Goal: Communication & Community: Share content

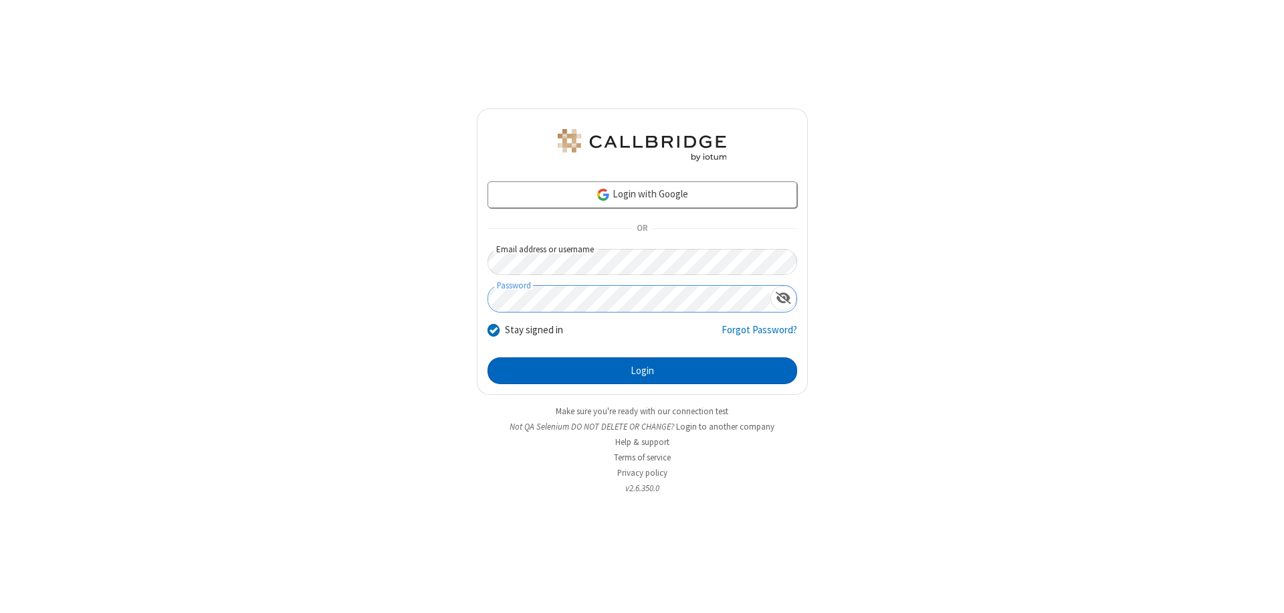
click at [642, 371] on button "Login" at bounding box center [643, 370] width 310 height 27
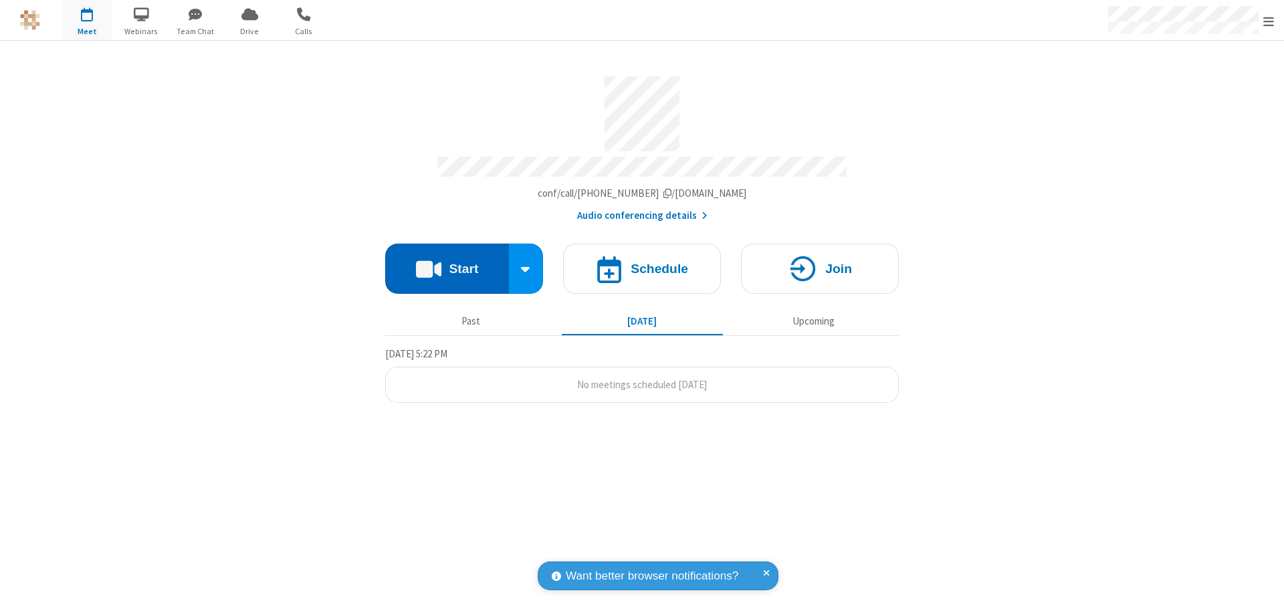
click at [447, 262] on button "Start" at bounding box center [447, 268] width 124 height 50
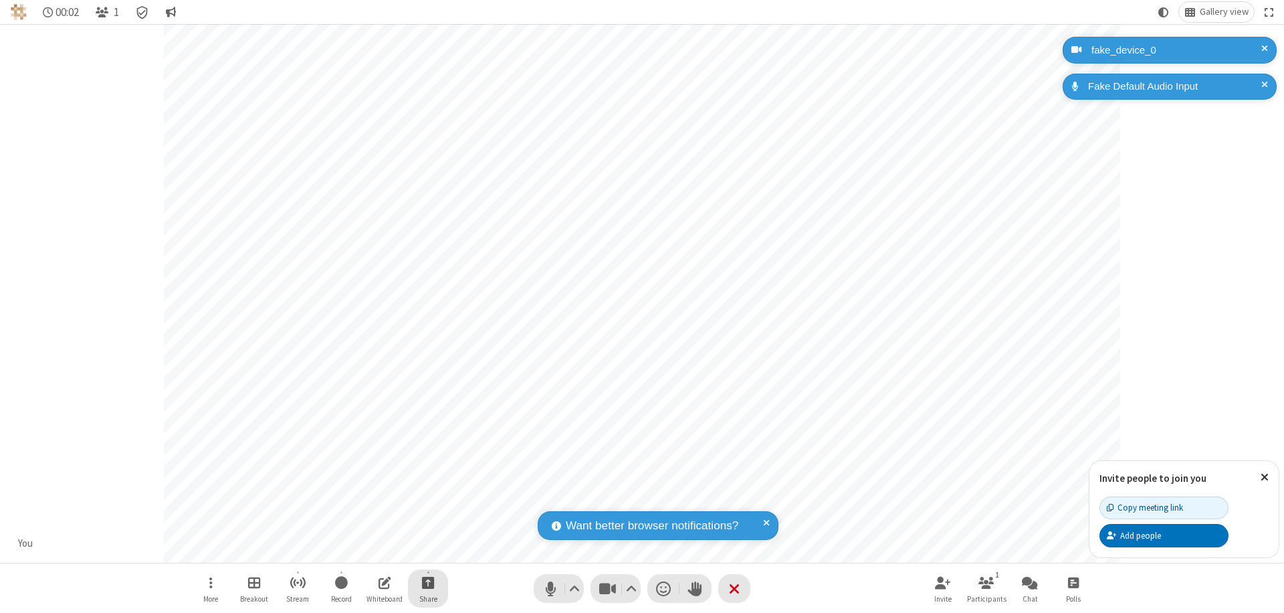
click at [428, 582] on span "Start sharing" at bounding box center [428, 582] width 13 height 17
click at [427, 500] on span "Share additional camera" at bounding box center [436, 503] width 99 height 11
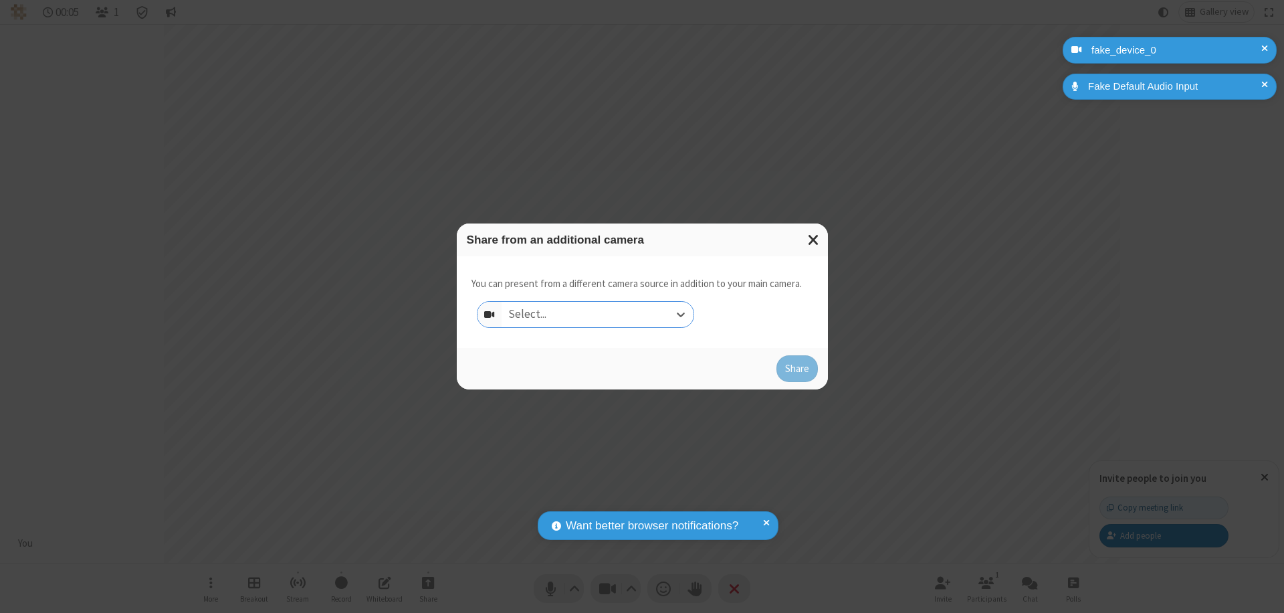
click at [597, 314] on div "Select..." at bounding box center [598, 314] width 192 height 25
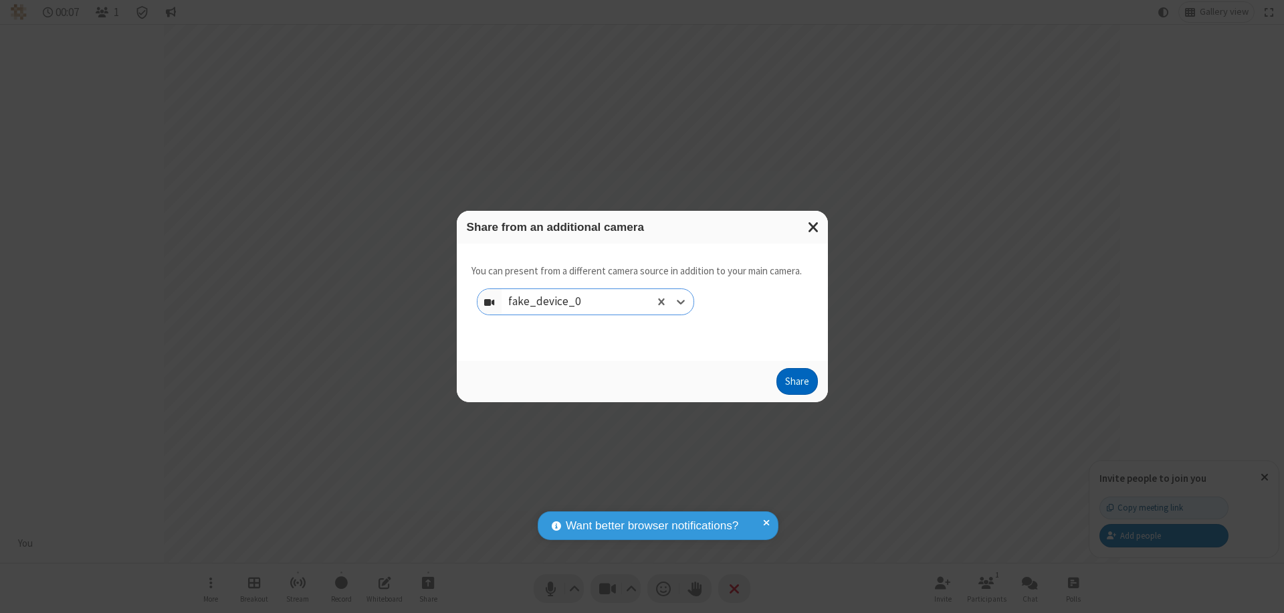
click at [797, 384] on button "Share" at bounding box center [797, 381] width 41 height 27
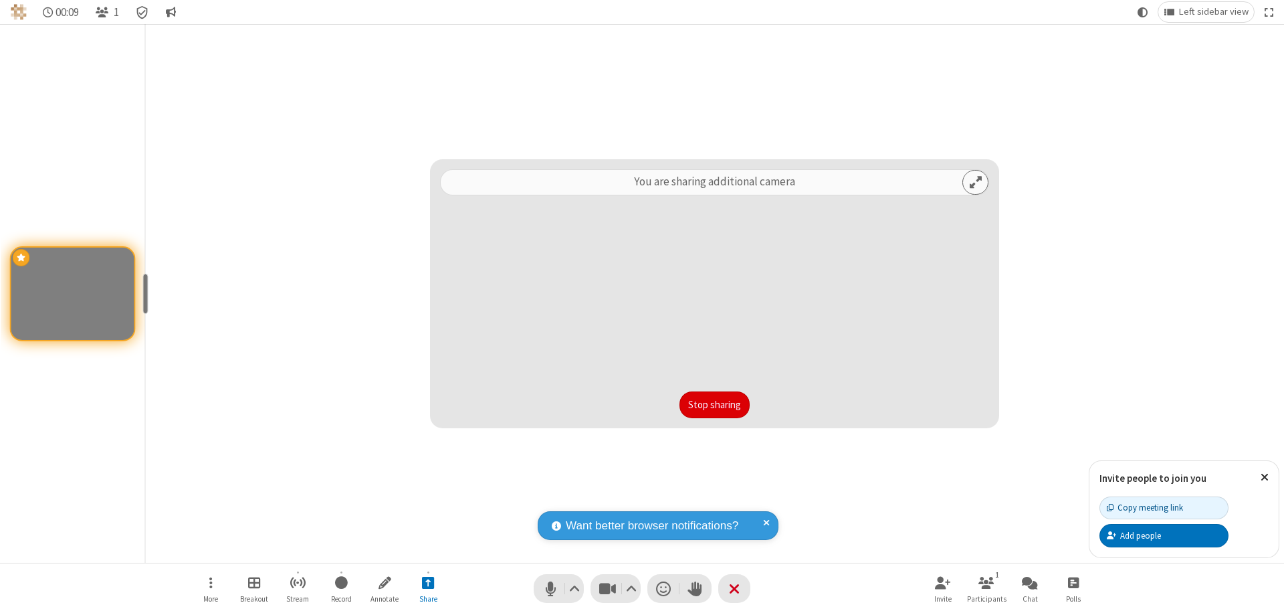
click at [714, 405] on button "Stop sharing" at bounding box center [715, 404] width 70 height 27
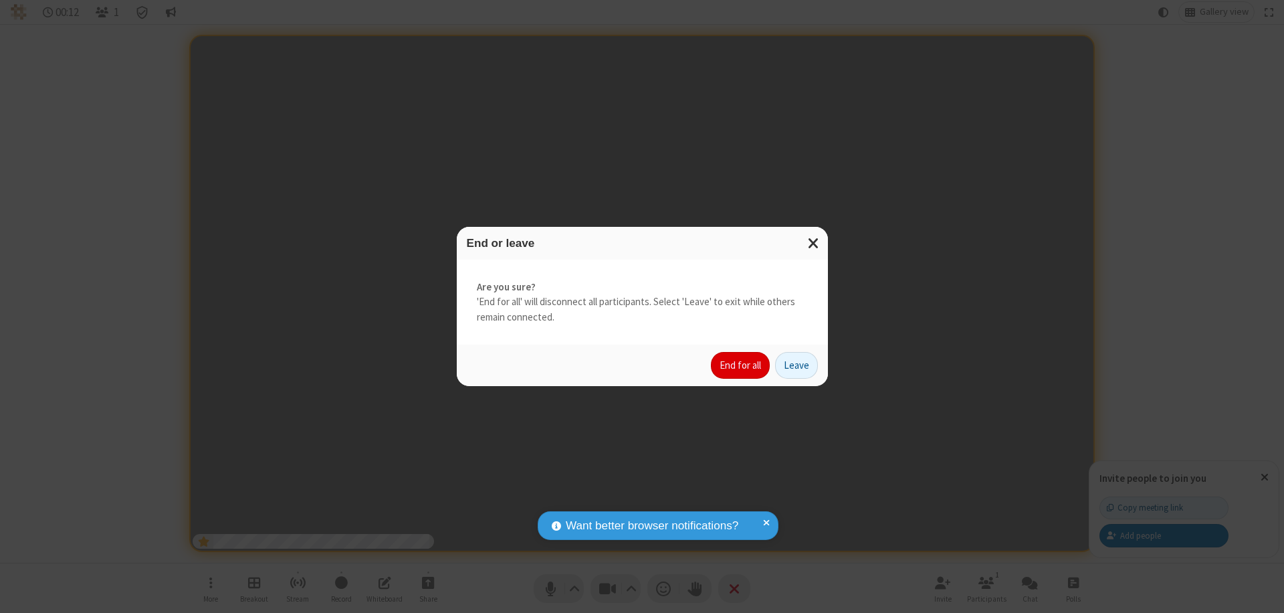
click at [741, 365] on button "End for all" at bounding box center [740, 365] width 59 height 27
